Goal: Task Accomplishment & Management: Manage account settings

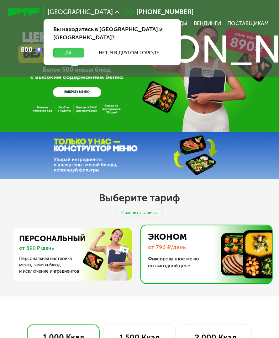
click at [77, 48] on button "Да" at bounding box center [68, 53] width 31 height 10
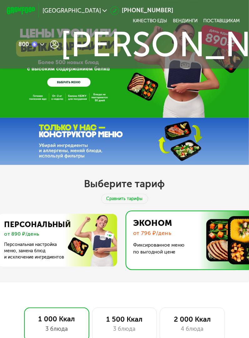
click at [192, 99] on div "GrowFood — доставка правильного питания ВЫБРАТЬ МЕНЮ" at bounding box center [124, 59] width 249 height 118
click at [55, 46] on use at bounding box center [54, 44] width 8 height 8
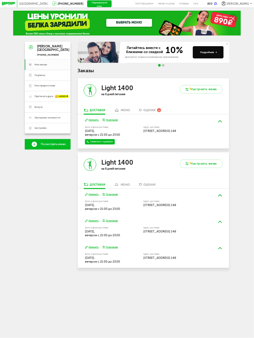
click at [127, 108] on div "Light 1400 на 6 дней питания" at bounding box center [116, 93] width 76 height 30
click at [127, 111] on div "меню" at bounding box center [125, 110] width 9 height 3
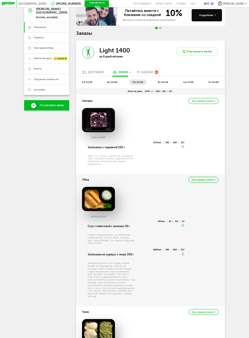
scroll to position [36, 0]
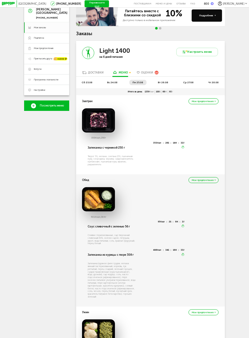
drag, startPoint x: 153, startPoint y: 123, endPoint x: 174, endPoint y: 125, distance: 21.7
click at [174, 125] on div "353 Ккал, 250 г" at bounding box center [150, 125] width 137 height 34
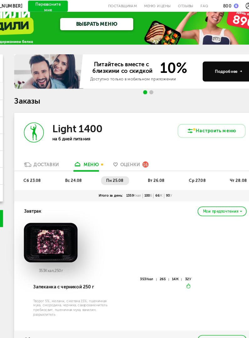
scroll to position [7, 0]
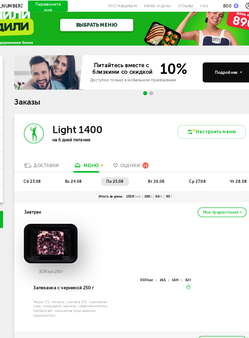
click at [113, 113] on span "вс 24.08" at bounding box center [113, 111] width 10 height 3
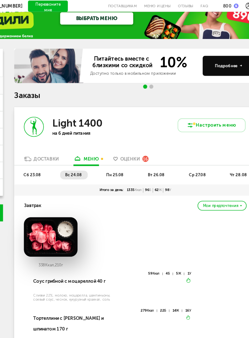
scroll to position [0, 0]
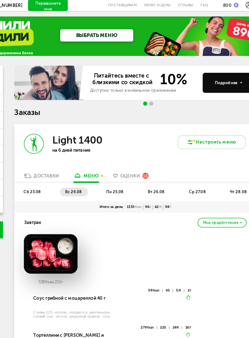
click at [89, 120] on span "сб 23.08" at bounding box center [87, 118] width 11 height 3
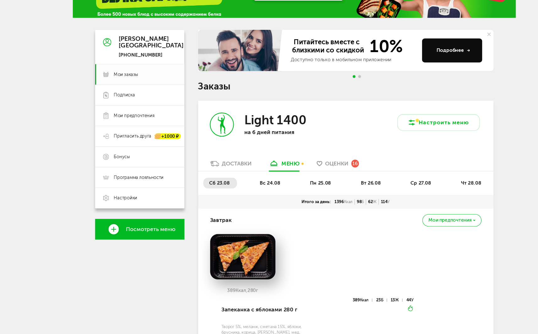
scroll to position [28, 0]
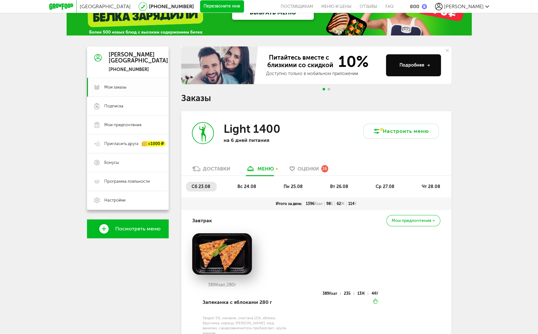
click at [116, 85] on span "Мои заказы" at bounding box center [115, 87] width 22 height 6
click at [121, 93] on link "Мои заказы" at bounding box center [128, 87] width 82 height 19
drag, startPoint x: 121, startPoint y: 93, endPoint x: 118, endPoint y: 113, distance: 20.9
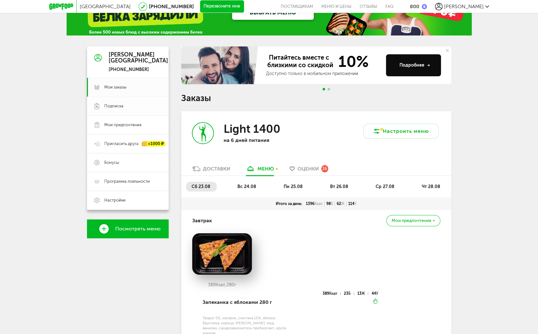
click at [118, 113] on div "Мои заказы Подписка Мои предпочтения Пригласить друга +1000 ₽ Бонусы Программа …" at bounding box center [128, 144] width 82 height 132
click at [118, 113] on link "Подписка" at bounding box center [128, 106] width 82 height 19
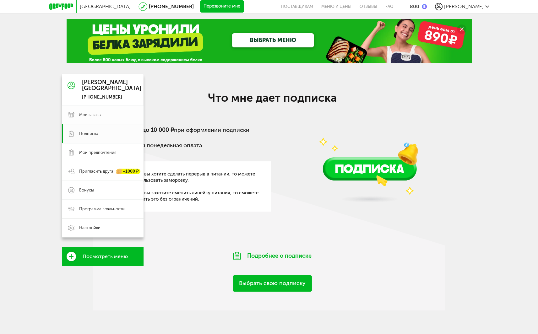
click at [87, 114] on span "Мои заказы" at bounding box center [90, 115] width 22 height 6
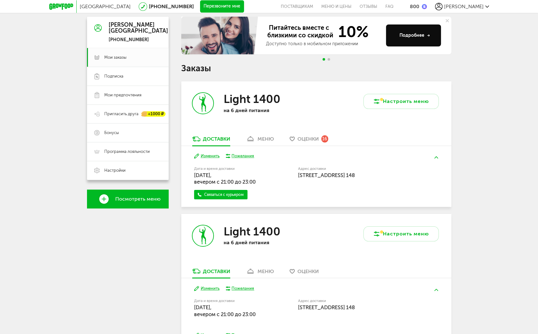
scroll to position [77, 0]
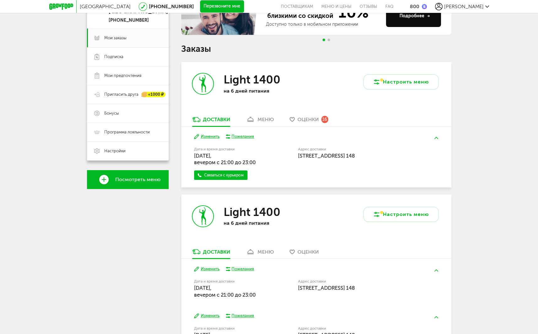
click at [254, 116] on div "меню" at bounding box center [265, 119] width 16 height 6
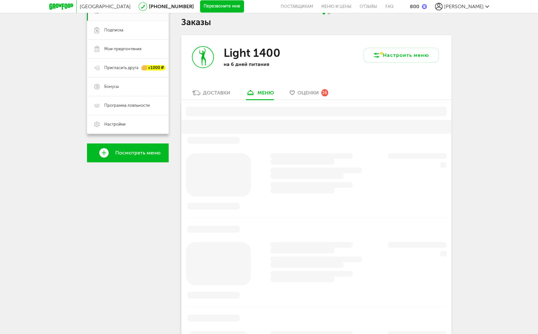
scroll to position [123, 0]
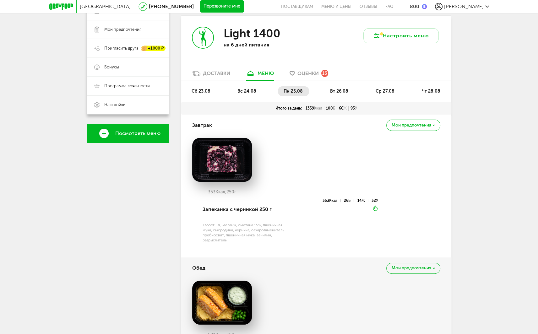
click at [198, 87] on li "сб 23.08" at bounding box center [201, 91] width 31 height 10
